Goal: Check status: Check status

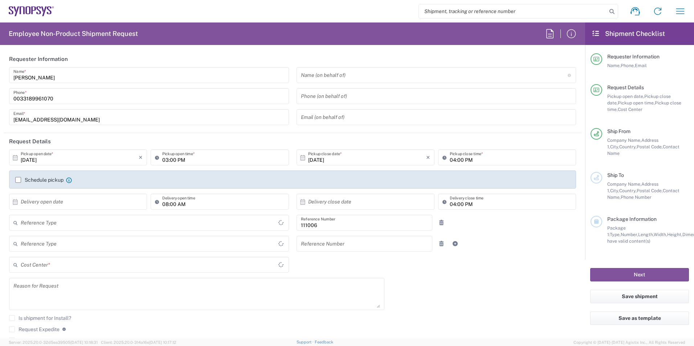
type input "Department"
type input "[GEOGRAPHIC_DATA]"
type input "FR65, FIN, EVE, IT 111006"
type input "[GEOGRAPHIC_DATA]"
type input "Delivered at Place"
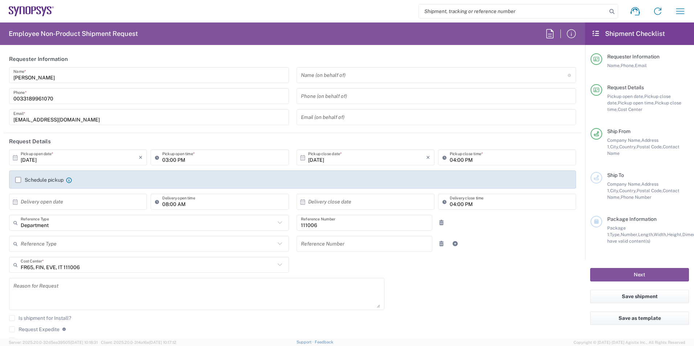
type input "Wissous/Rungis FR65"
click at [682, 12] on icon "button" at bounding box center [680, 11] width 12 height 12
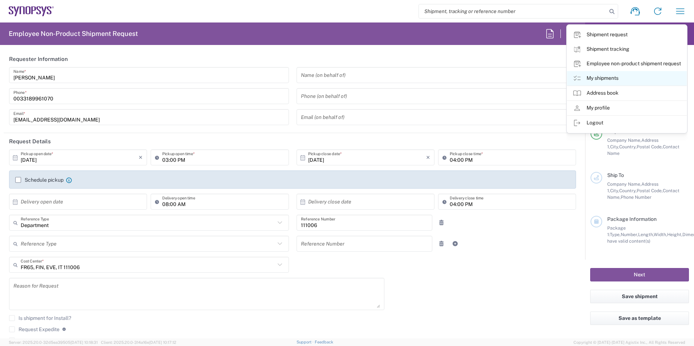
click at [602, 73] on link "My shipments" at bounding box center [627, 78] width 120 height 15
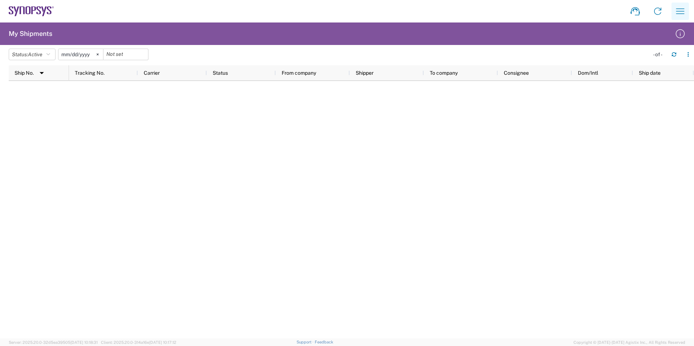
click at [678, 17] on button "button" at bounding box center [680, 11] width 17 height 17
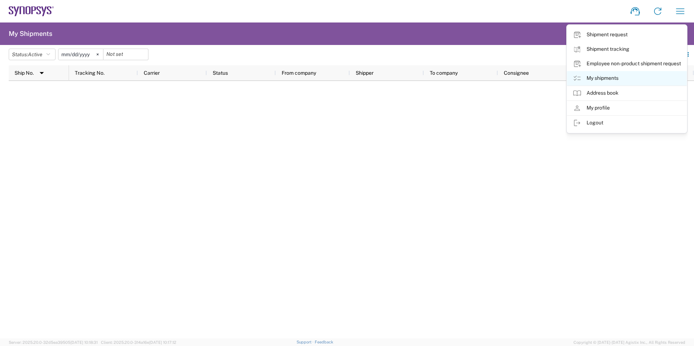
click at [605, 75] on link "My shipments" at bounding box center [627, 78] width 120 height 15
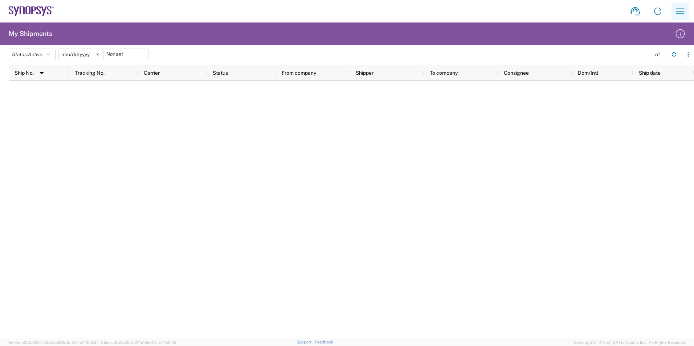
click at [676, 10] on icon "button" at bounding box center [680, 11] width 12 height 12
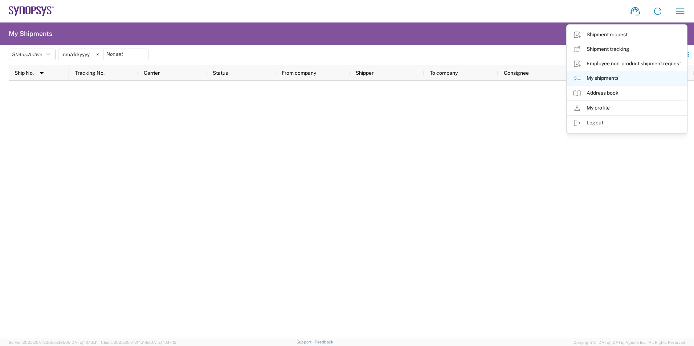
click at [608, 81] on link "My shipments" at bounding box center [627, 78] width 120 height 15
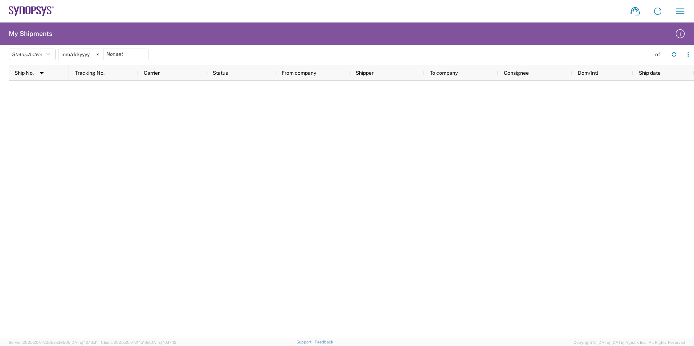
click at [68, 53] on input "[DATE]" at bounding box center [80, 54] width 45 height 11
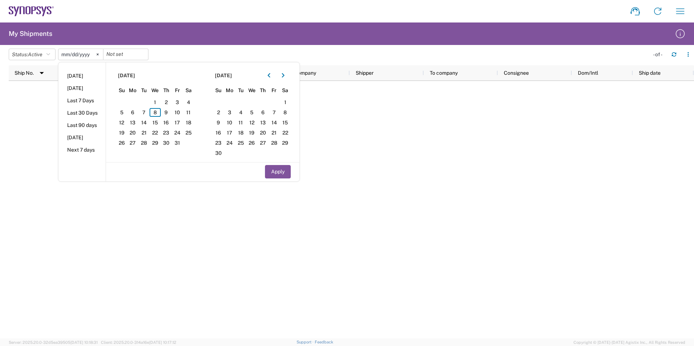
click at [89, 54] on input "[DATE]" at bounding box center [80, 54] width 45 height 11
click at [103, 54] on svg-icon at bounding box center [97, 54] width 11 height 11
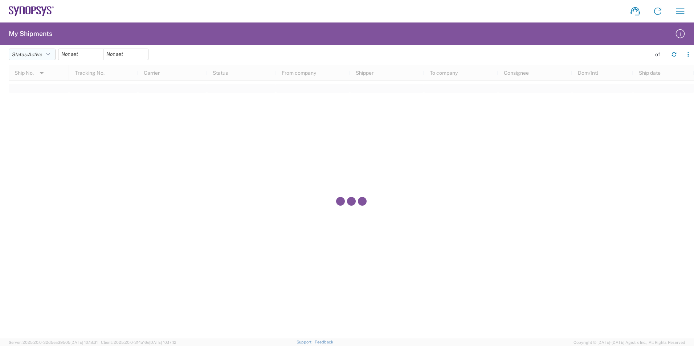
click at [26, 57] on button "Status: Active" at bounding box center [32, 55] width 47 height 12
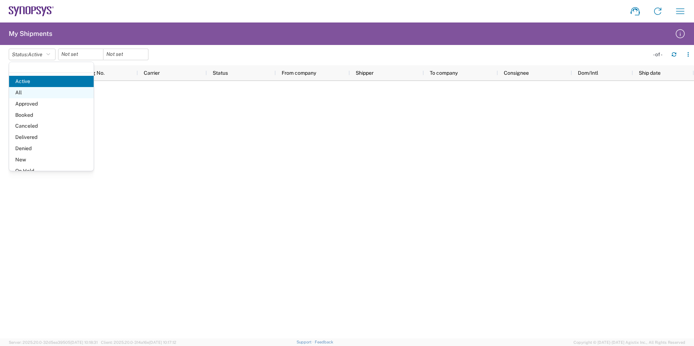
click at [34, 92] on span "All" at bounding box center [51, 92] width 85 height 11
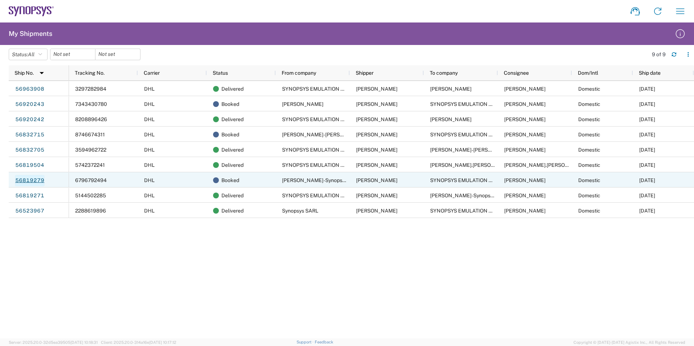
click at [29, 179] on link "56819279" at bounding box center [30, 181] width 30 height 12
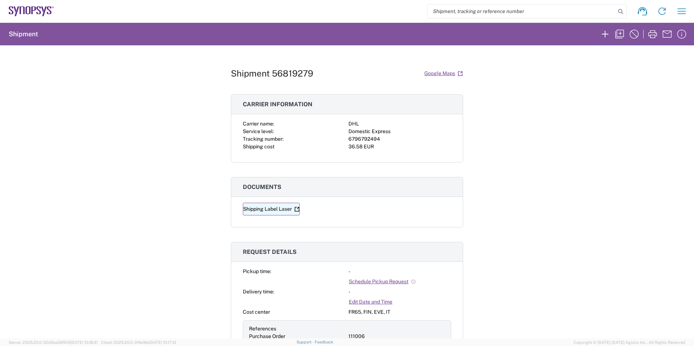
click at [273, 208] on link "Shipping Label Laser" at bounding box center [271, 209] width 57 height 13
